Goal: Task Accomplishment & Management: Manage account settings

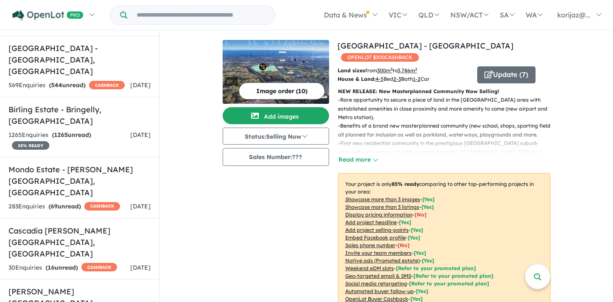
scroll to position [1702, 0]
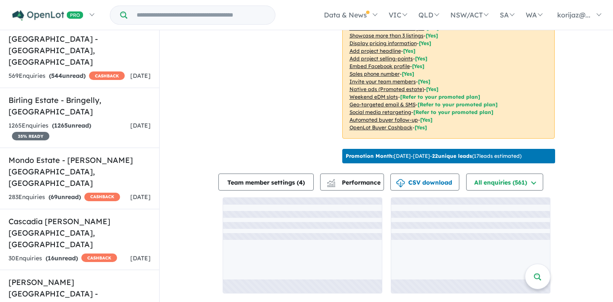
scroll to position [1, 0]
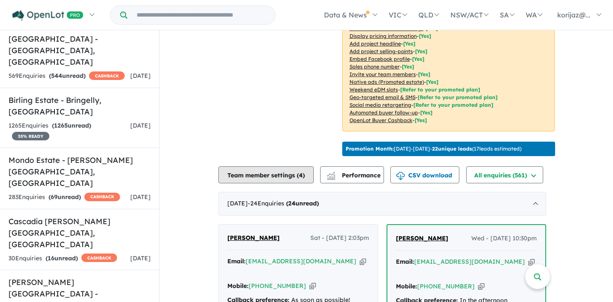
click at [292, 182] on button "Team member settings ( 4 )" at bounding box center [265, 174] width 95 height 17
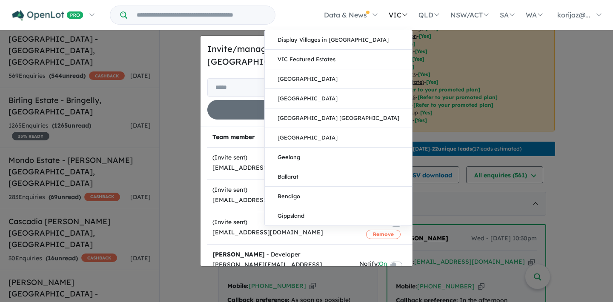
scroll to position [0, 0]
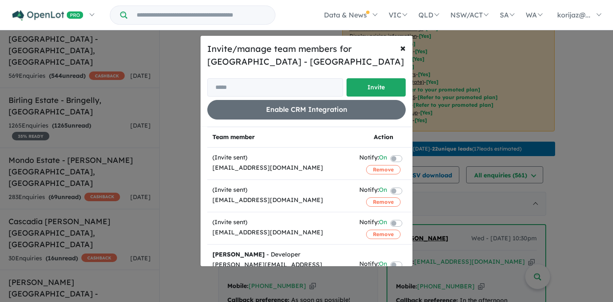
click at [404, 49] on span "×" at bounding box center [403, 47] width 6 height 13
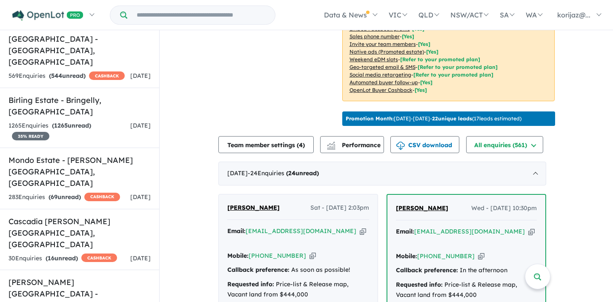
scroll to position [220, 0]
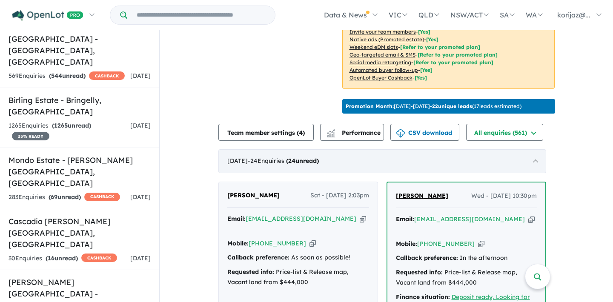
click at [318, 172] on div "August 2025 - 24 Enquir ies ( 24 unread)" at bounding box center [382, 161] width 328 height 24
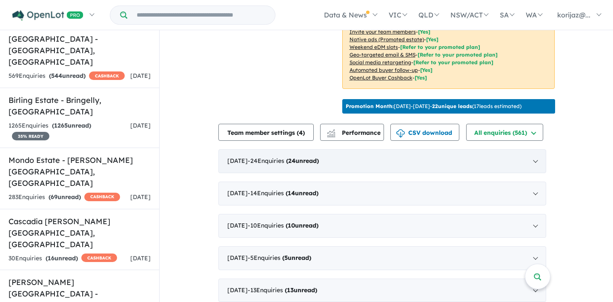
click at [317, 165] on strong "( 24 unread)" at bounding box center [302, 161] width 33 height 8
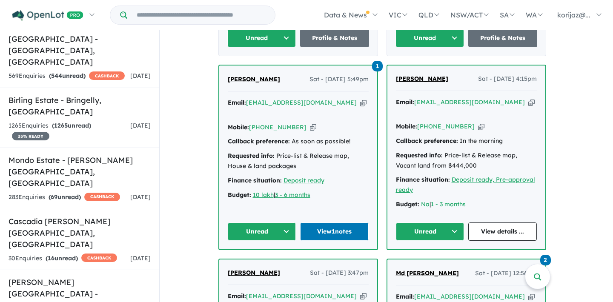
scroll to position [870, 0]
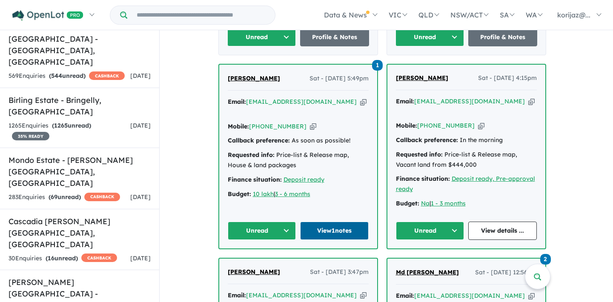
click at [332, 222] on link "View 1 notes" at bounding box center [334, 231] width 69 height 18
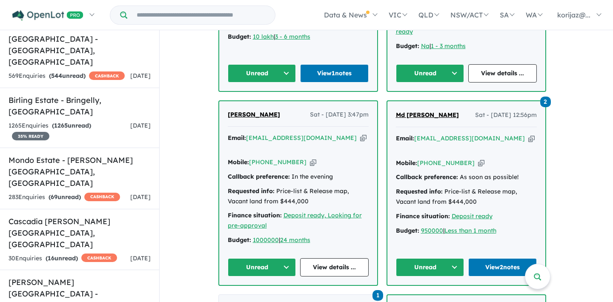
scroll to position [1041, 0]
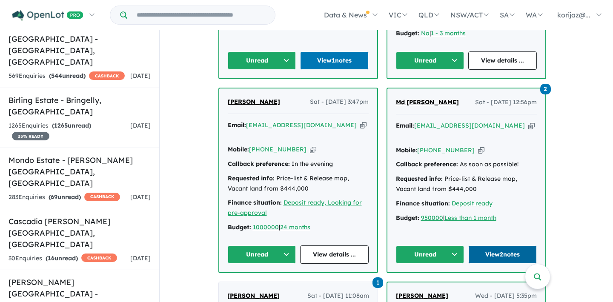
click at [504, 246] on link "View 2 notes" at bounding box center [502, 255] width 69 height 18
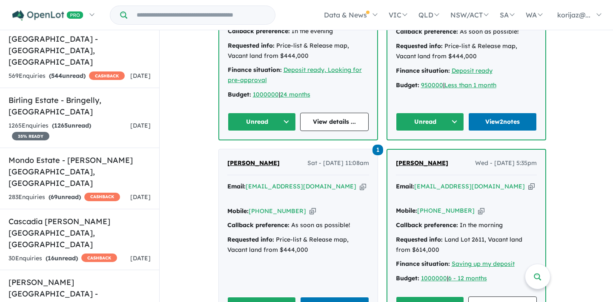
scroll to position [1179, 0]
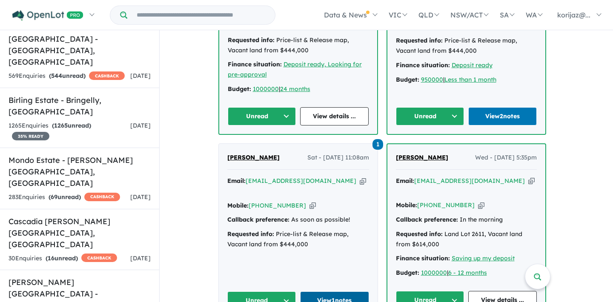
click at [336, 292] on link "View 1 notes" at bounding box center [334, 301] width 69 height 18
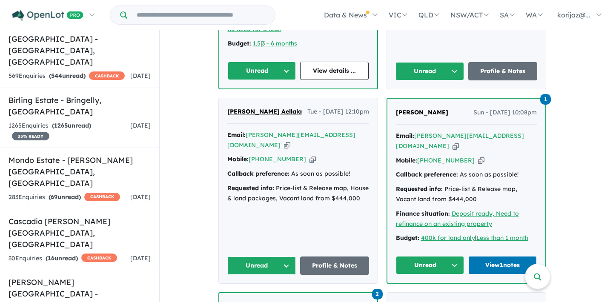
scroll to position [1632, 0]
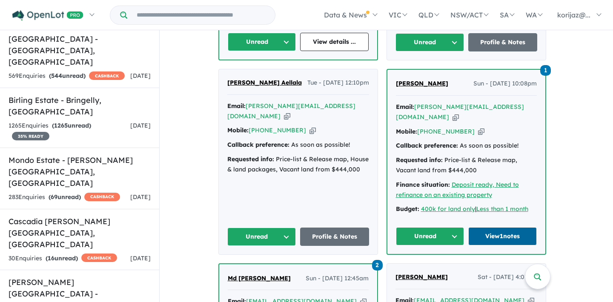
click at [503, 227] on link "View 1 notes" at bounding box center [502, 236] width 69 height 18
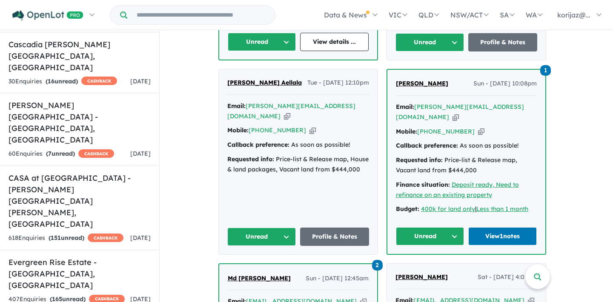
scroll to position [1949, 0]
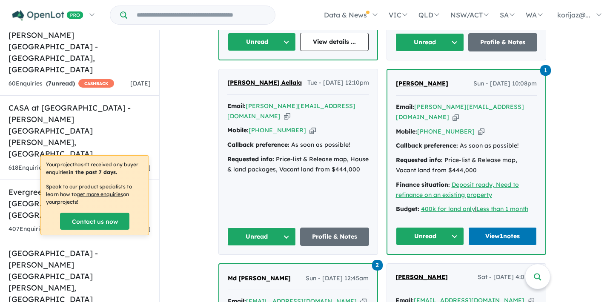
click at [207, 13] on input "Try estate name, suburb, builder or developer" at bounding box center [201, 15] width 144 height 18
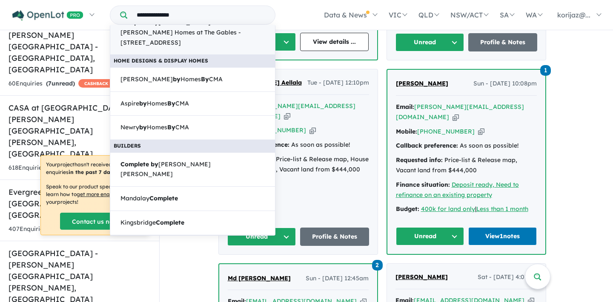
scroll to position [238, 0]
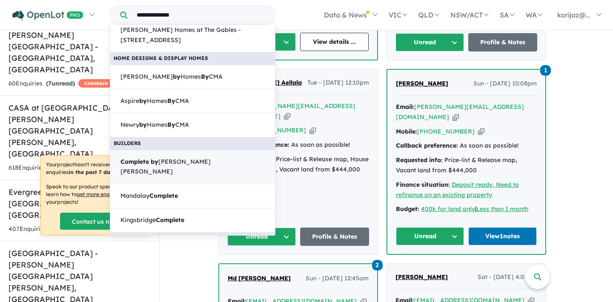
type input "**********"
click at [199, 150] on link "Complete by McDonald Jones" at bounding box center [193, 167] width 166 height 35
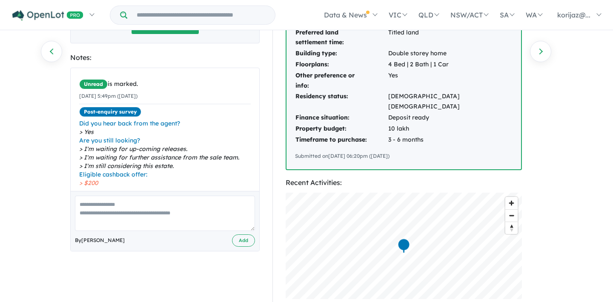
scroll to position [152, 0]
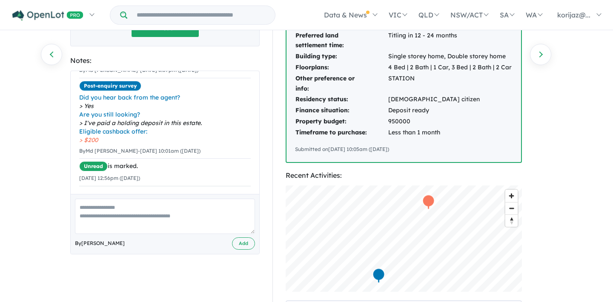
scroll to position [149, 0]
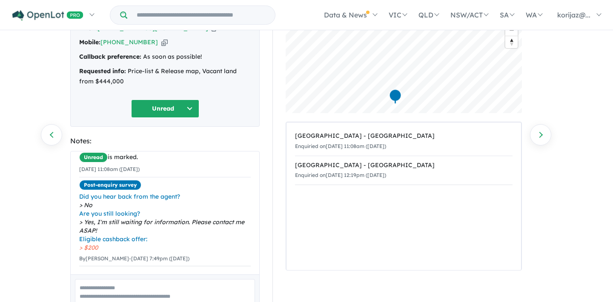
scroll to position [69, 0]
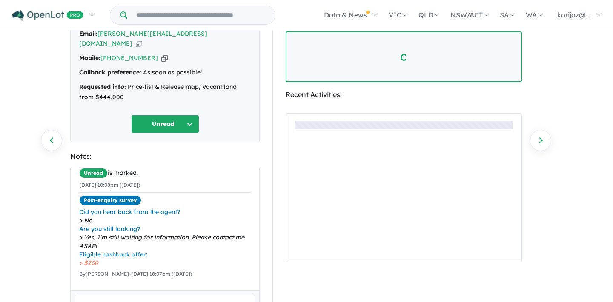
scroll to position [63, 0]
